Goal: Task Accomplishment & Management: Use online tool/utility

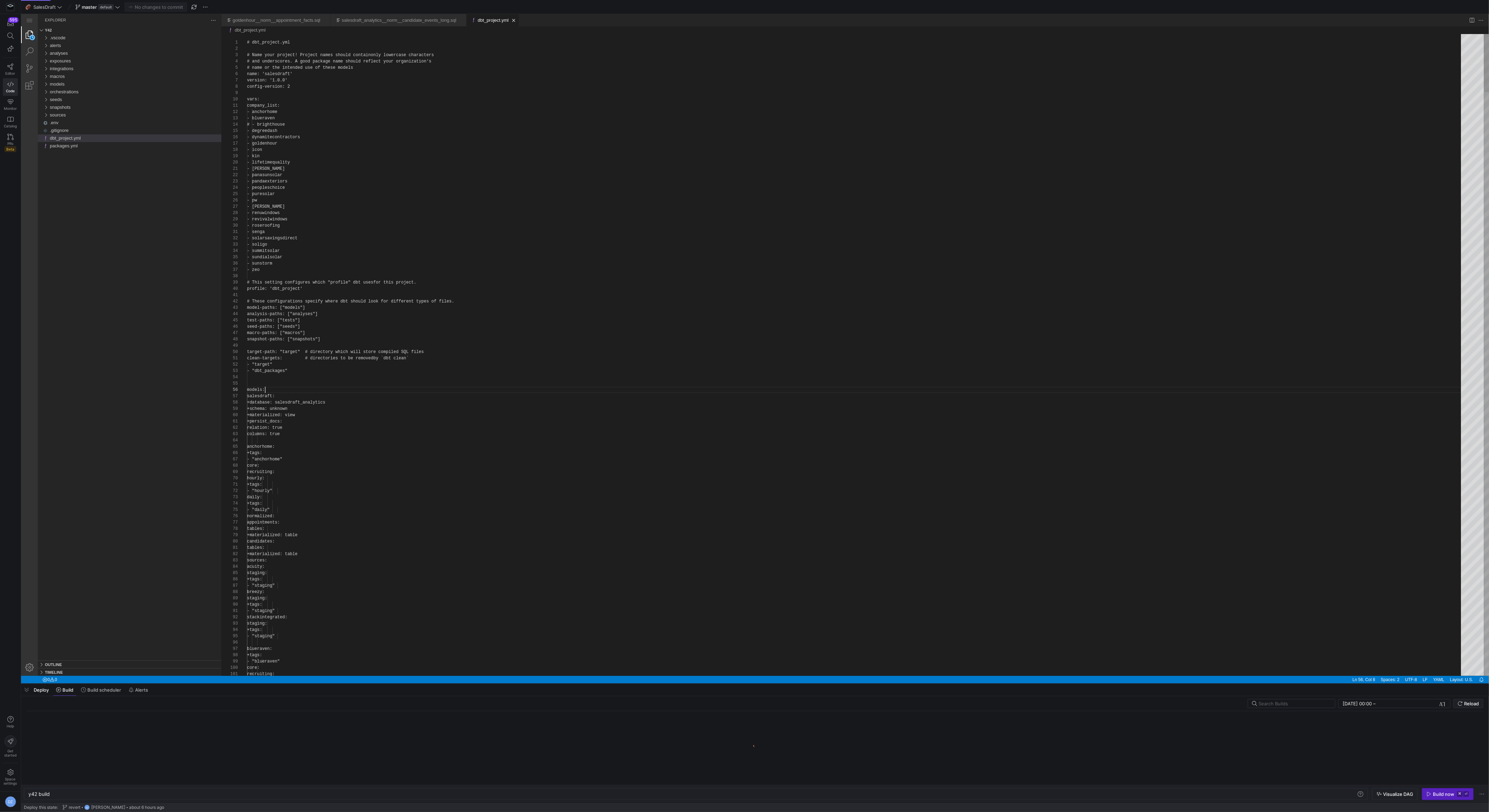
scroll to position [32, 18]
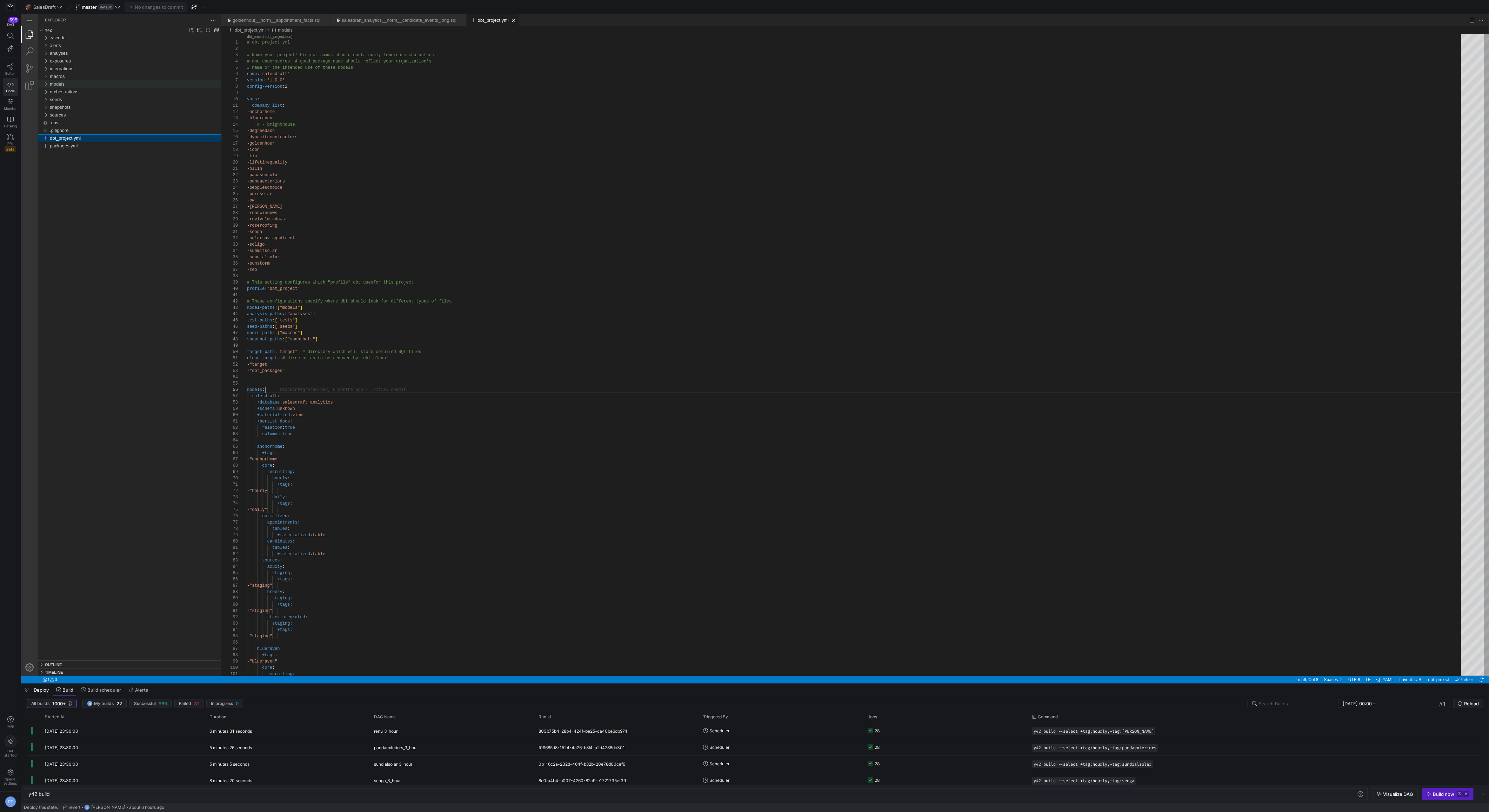
click at [76, 83] on div "models" at bounding box center [135, 84] width 172 height 8
click at [68, 138] on span "goldenhour" at bounding box center [64, 138] width 23 height 5
click at [73, 153] on span "normalized" at bounding box center [66, 153] width 23 height 5
click at [71, 175] on span "sources" at bounding box center [64, 176] width 16 height 5
click at [71, 192] on span "breezy" at bounding box center [65, 192] width 14 height 5
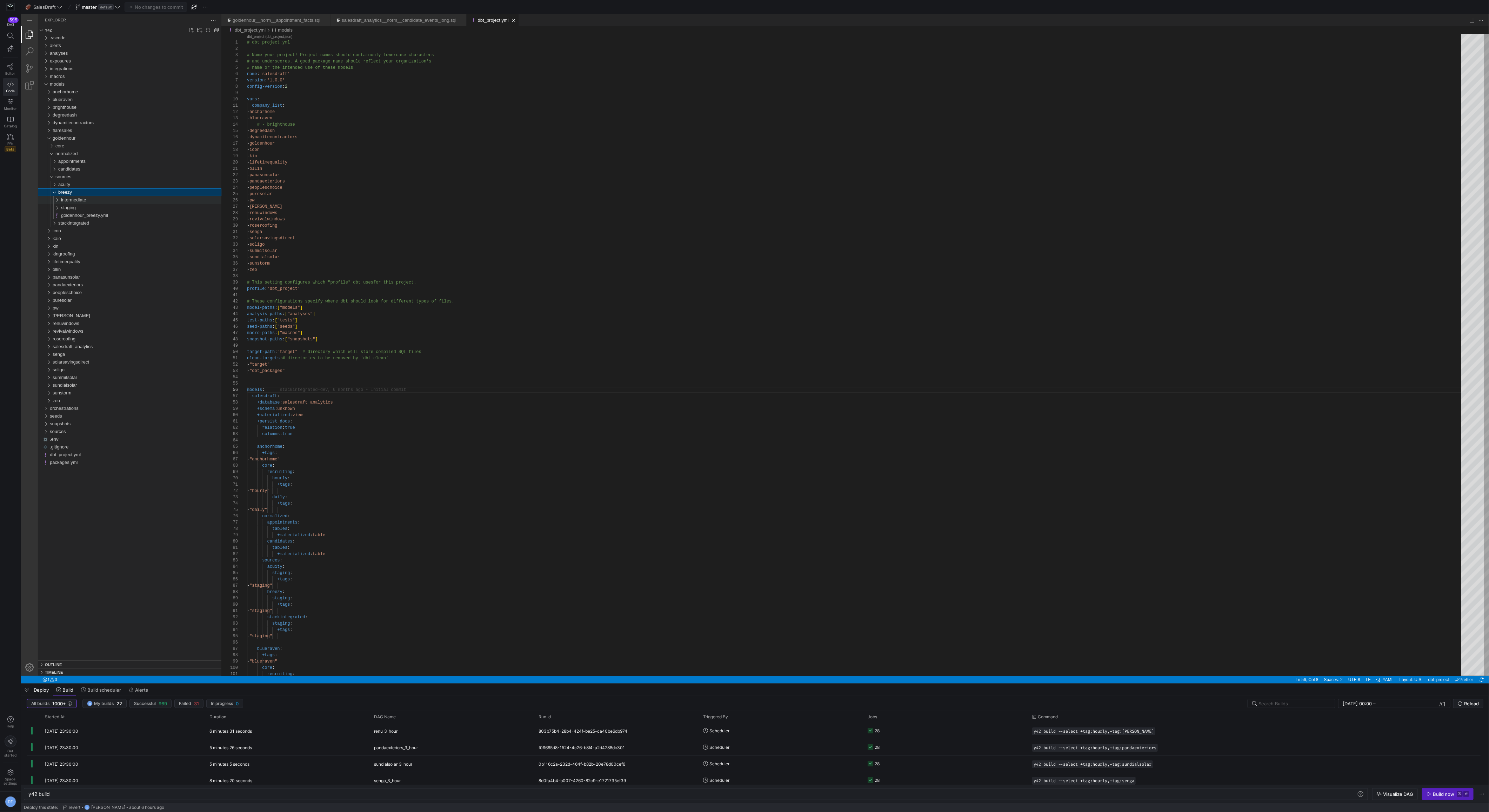
click at [83, 202] on div "intermediate" at bounding box center [141, 199] width 160 height 8
click at [152, 253] on span "goldenhour__int_breezy__position_pipeline_custom_fields_long.sql" at bounding box center [132, 254] width 137 height 5
type textarea "y42 build -s goldenhour__int_breezy__position_pipeline_custom_fields_long"
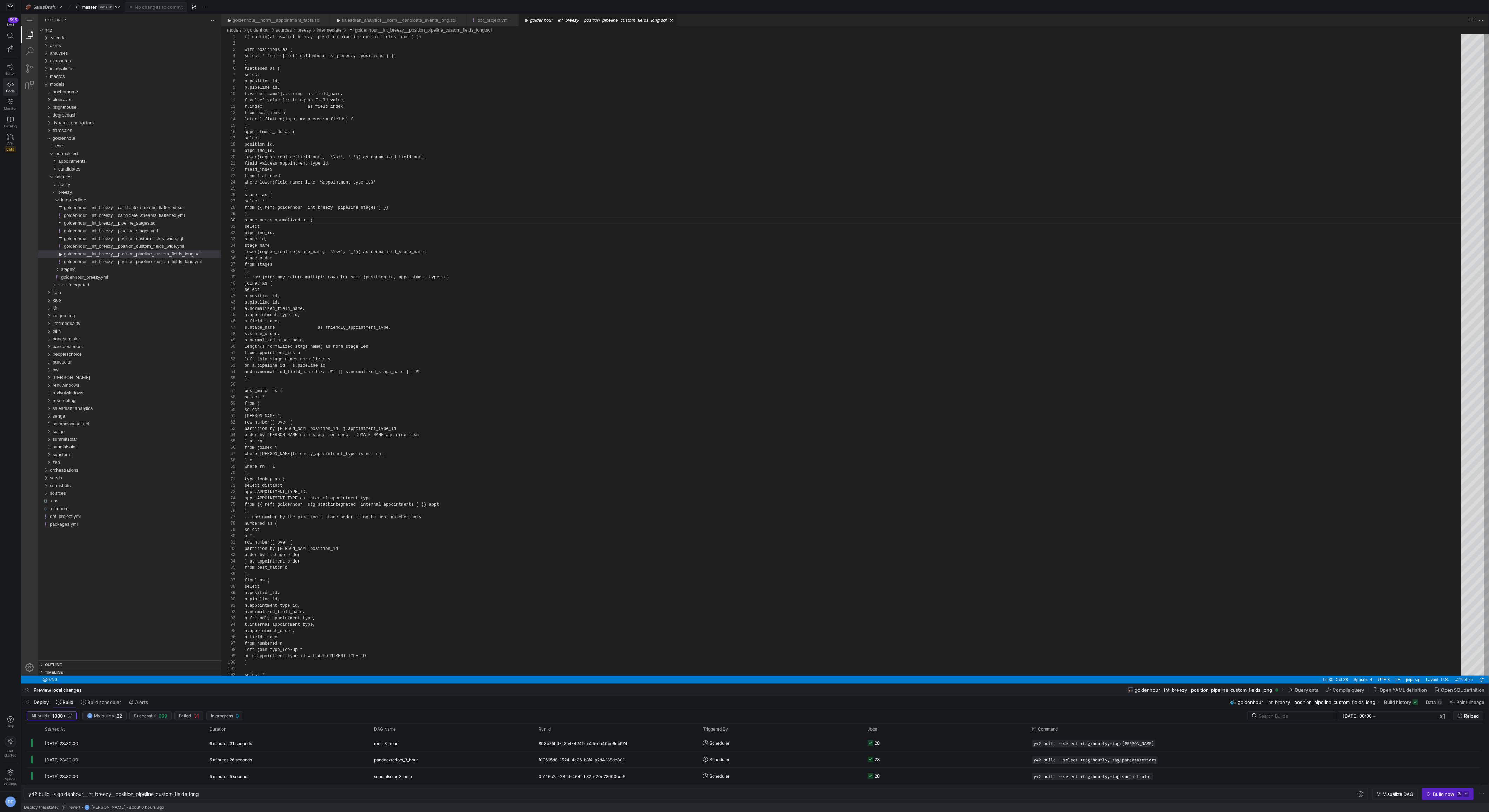
click at [475, 165] on div "{{ config(alias='int_breezy__position_pipeline_cus tom_fields_long') }} with po…" at bounding box center [855, 683] width 1221 height 1298
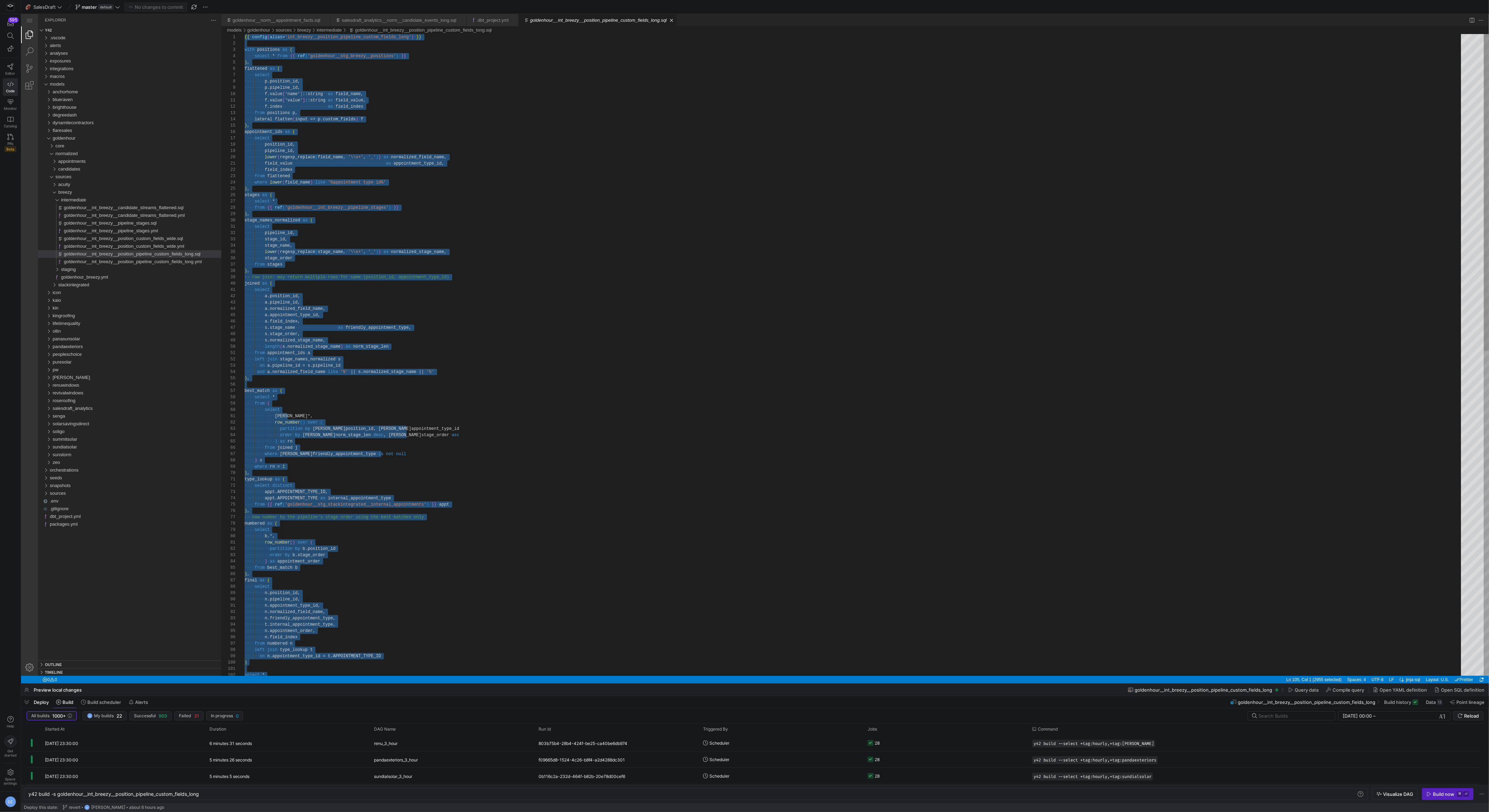
scroll to position [0, 177]
paste textarea ")"
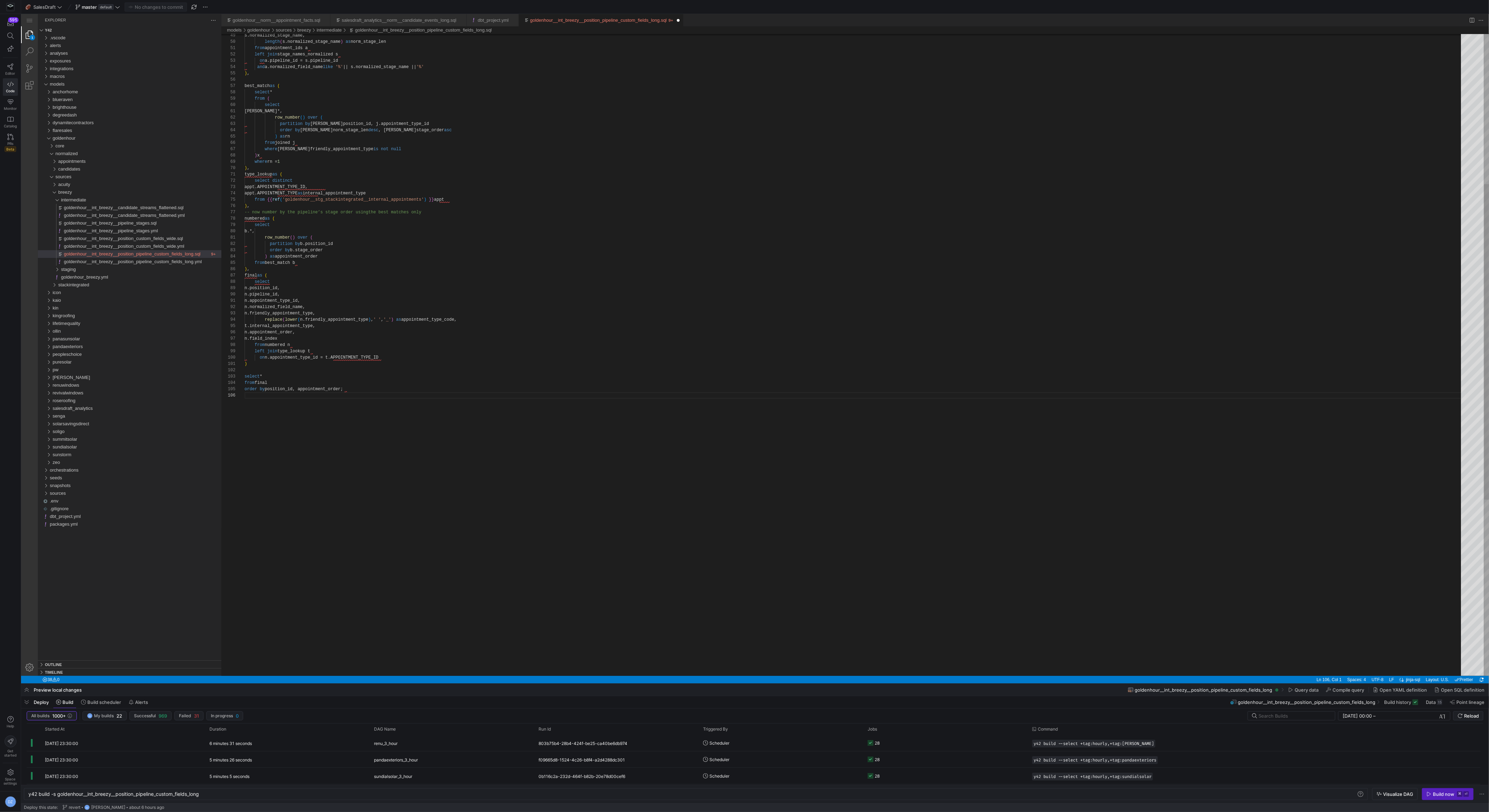
type textarea "row_number() over ( partition by [PERSON_NAME]position_id order by b.stage_orde…"
click at [502, 237] on div "s.normalized_stage_name, length ( s.normalized_stage_name ) as norm_stage_len f…" at bounding box center [855, 381] width 1221 height 1304
click at [510, 275] on div "s.normalized_stage_name, length ( s.normalized_stage_name ) as norm_stage_len f…" at bounding box center [855, 381] width 1221 height 1304
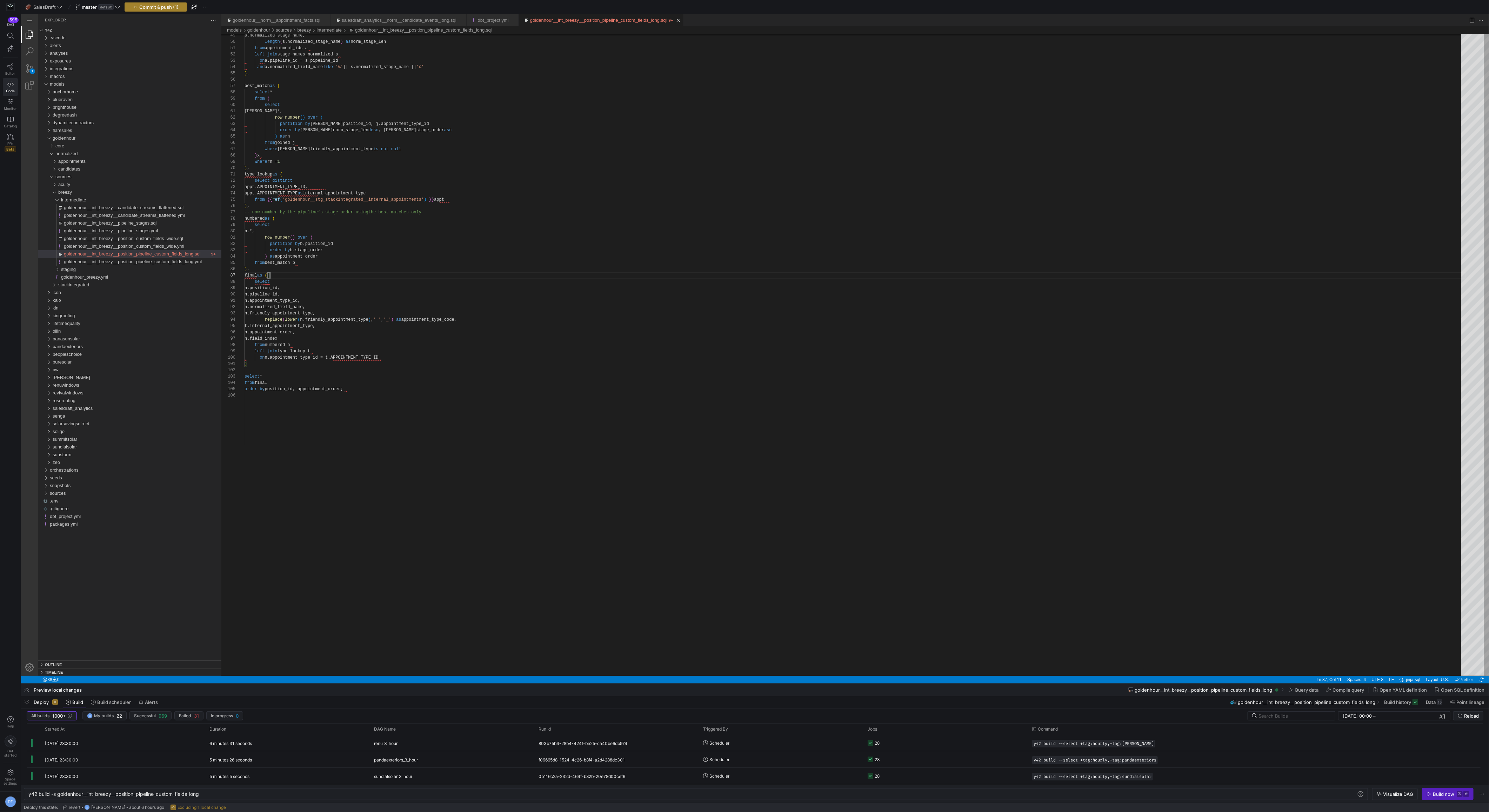
click at [173, 8] on span "Commit & push (1)" at bounding box center [159, 7] width 39 height 6
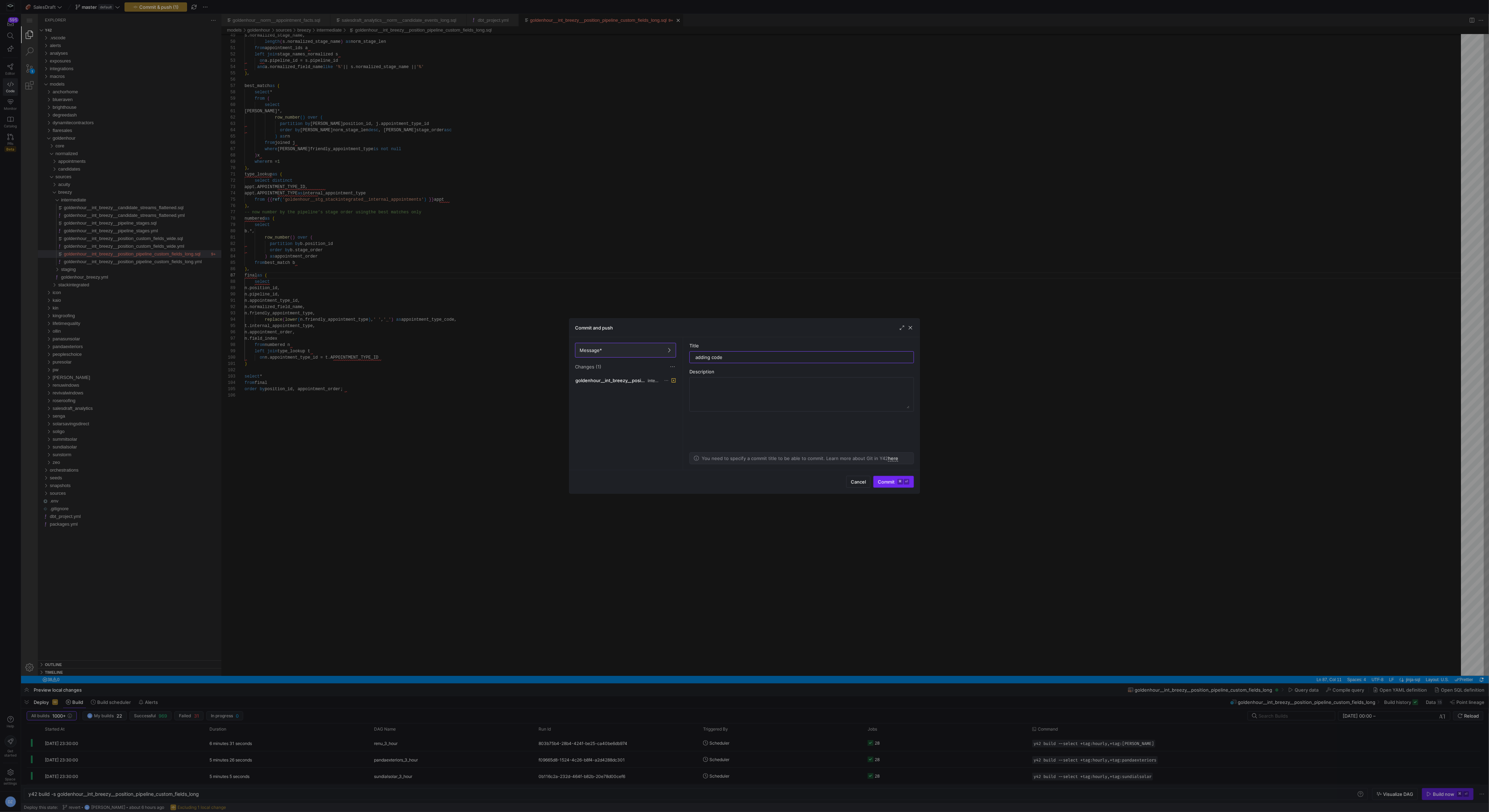
type input "adding code"
click at [887, 483] on span "Commit ⌘ ⏎" at bounding box center [894, 482] width 32 height 6
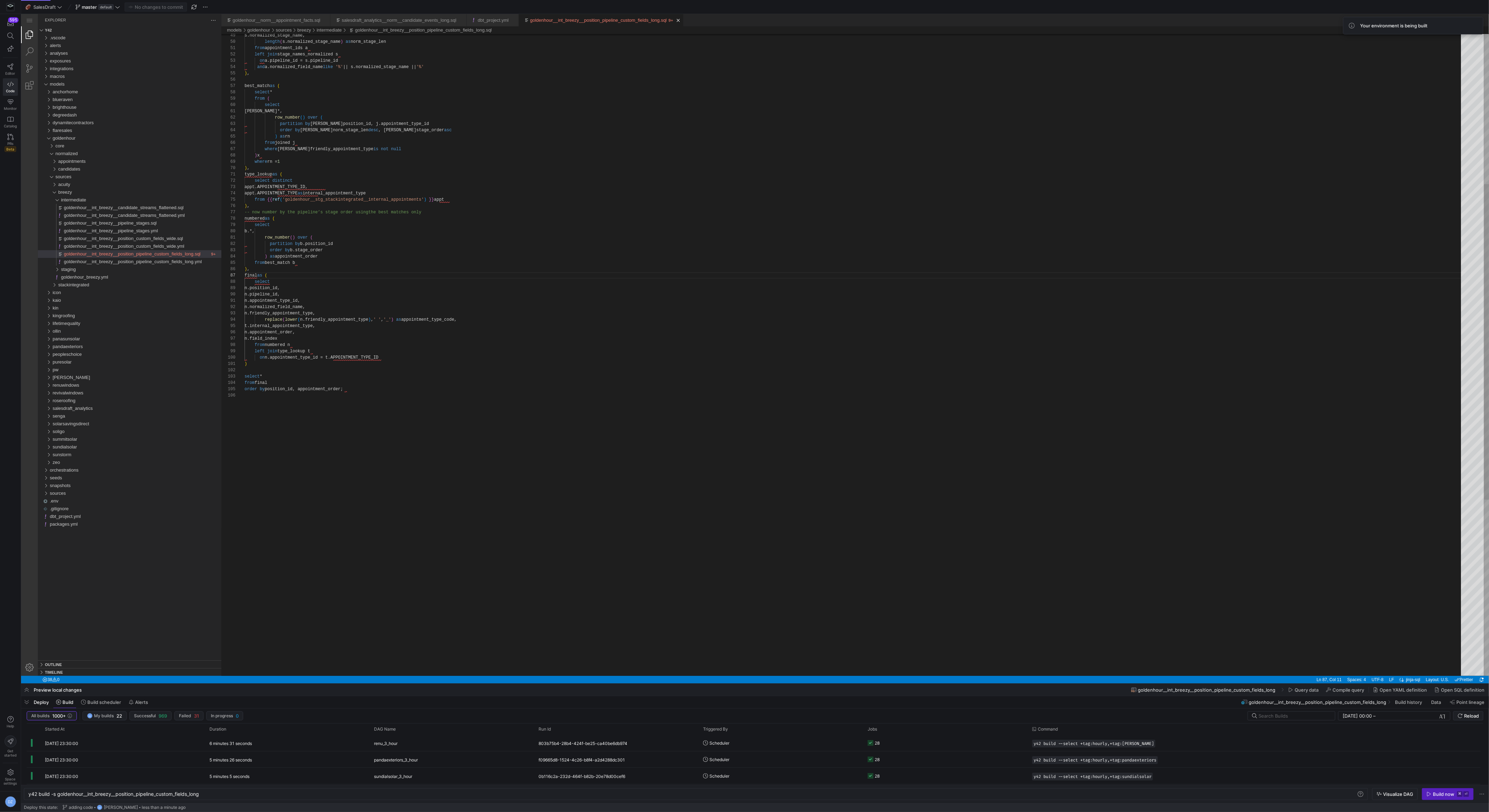
scroll to position [32, 0]
click at [657, 439] on div "s.normalized_stage_name, length ( s.normalized_stage_name ) as norm_stage_len f…" at bounding box center [855, 381] width 1221 height 1304
click at [673, 460] on div "s.normalized_stage_name, length ( s.normalized_stage_name ) as norm_stage_len f…" at bounding box center [855, 381] width 1221 height 1304
click at [1432, 793] on span "Build now ⌘ ⏎" at bounding box center [1447, 794] width 42 height 6
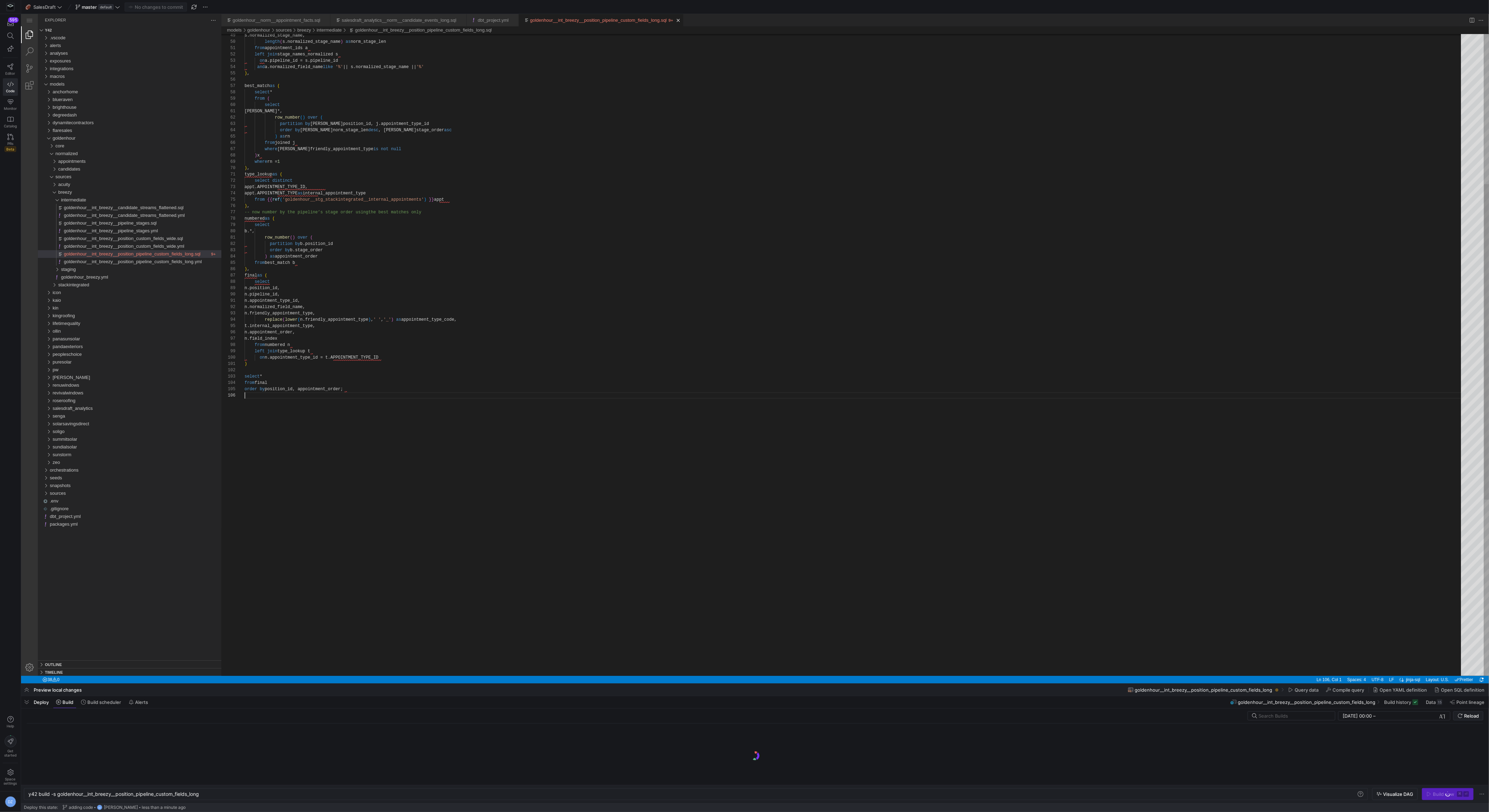
click at [661, 498] on div "s.normalized_stage_name, length ( s.normalized_stage_name ) as norm_stage_len f…" at bounding box center [855, 381] width 1221 height 1304
click at [424, 314] on div "s.normalized_stage_name, length ( s.normalized_stage_name ) as norm_stage_len f…" at bounding box center [855, 381] width 1221 height 1304
click at [428, 319] on div "s.normalized_stage_name, length ( s.normalized_stage_name ) as norm_stage_len f…" at bounding box center [855, 381] width 1221 height 1304
type textarea ") select * from final order by position_id, appointment_order;"
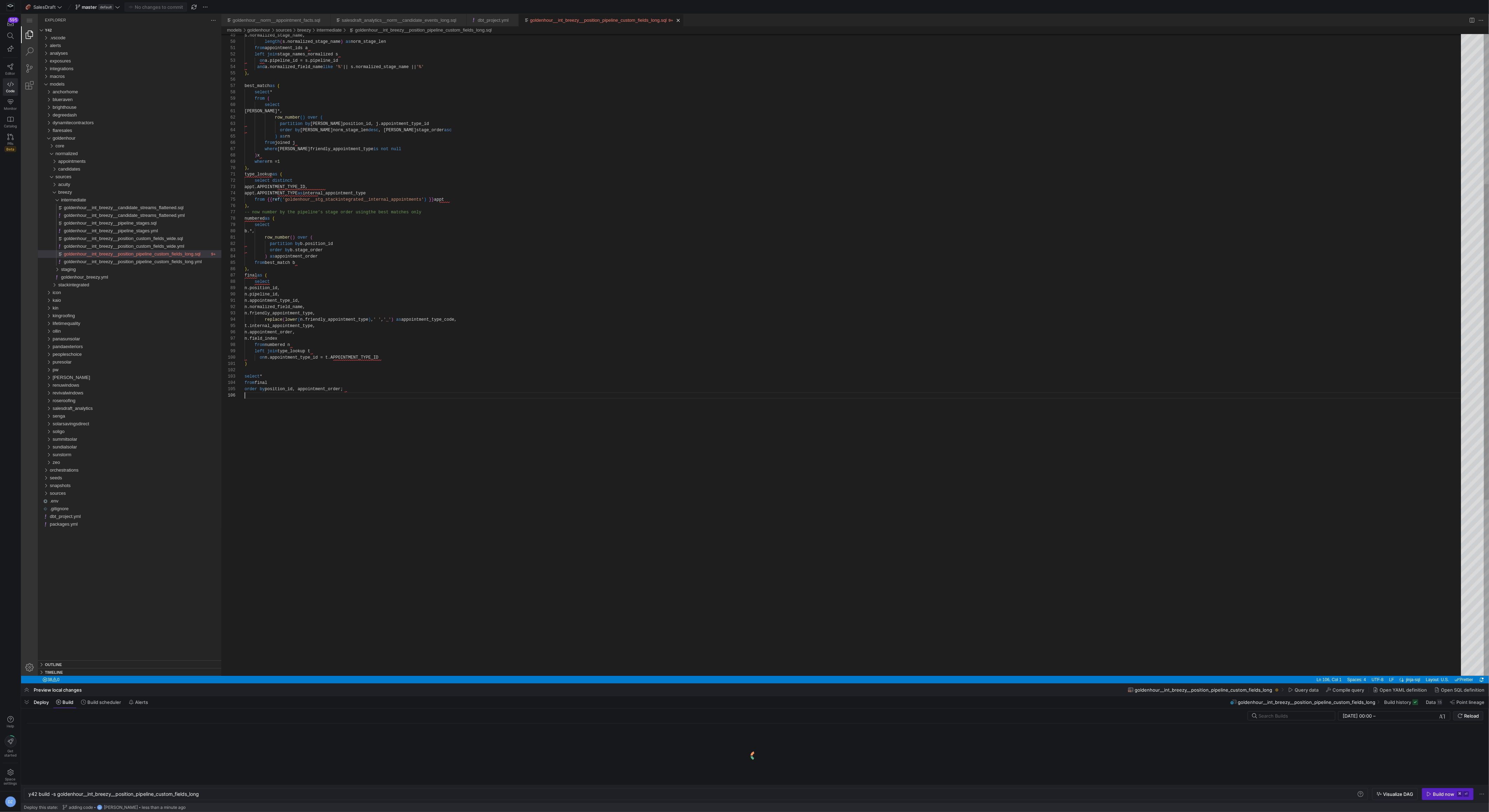
scroll to position [32, 0]
click at [325, 433] on div "s.normalized_stage_name, length ( s.normalized_stage_name ) as norm_stage_len f…" at bounding box center [855, 381] width 1221 height 1304
